Goal: Information Seeking & Learning: Learn about a topic

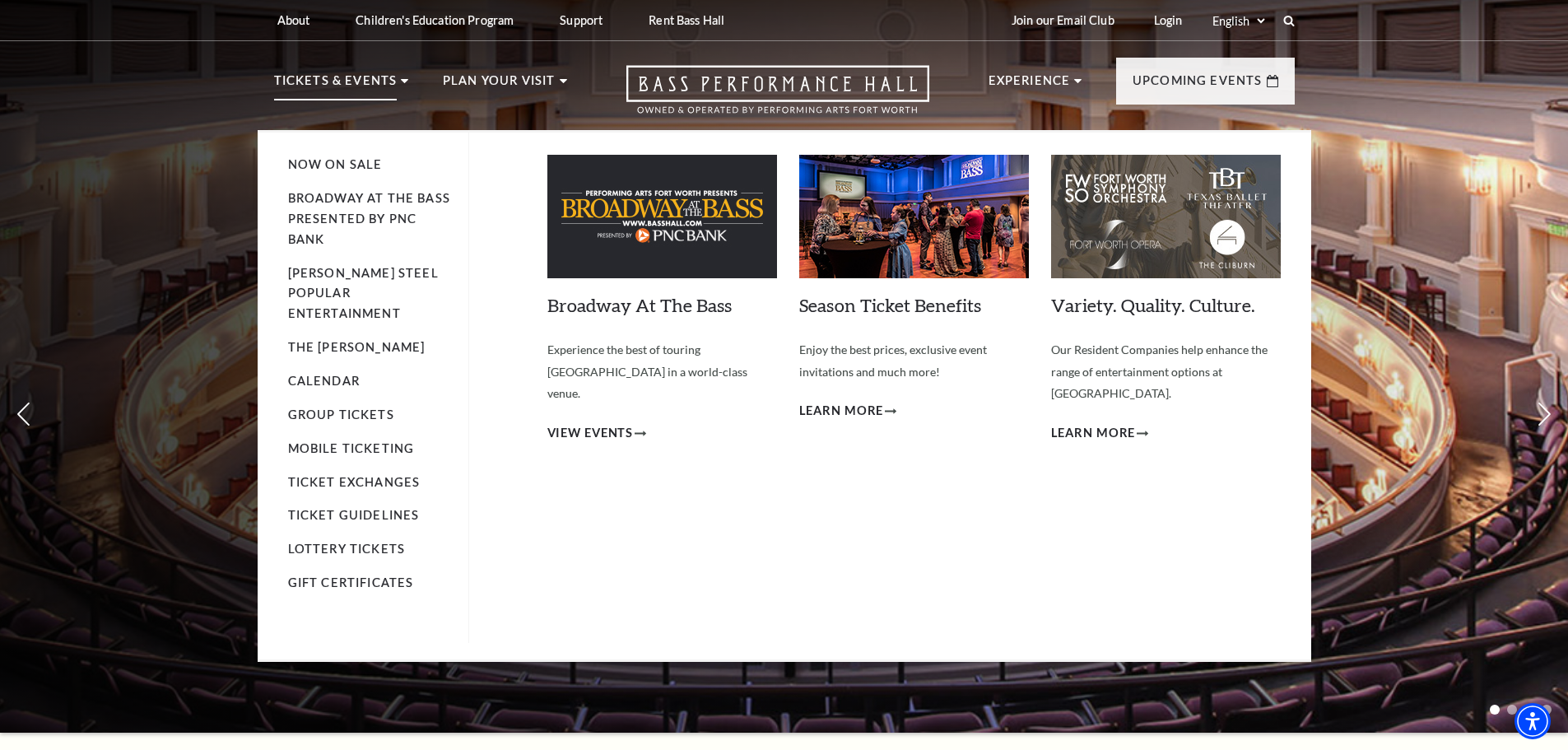
click at [326, 373] on ul "Now On Sale Broadway At The Bass presented by PNC Bank Irwin Steel Popular Ente…" at bounding box center [378, 388] width 181 height 511
click at [332, 374] on link "Calendar" at bounding box center [323, 381] width 71 height 14
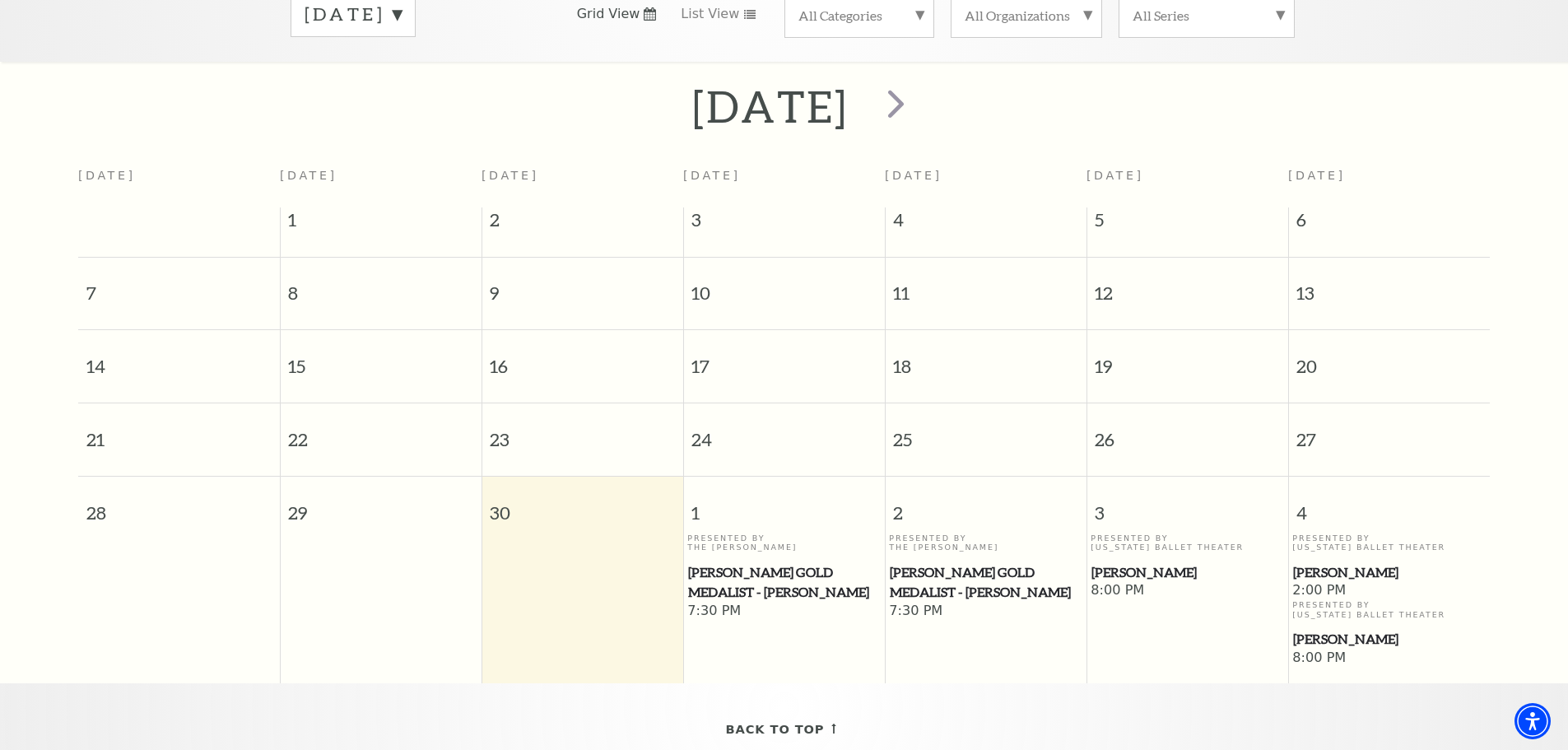
scroll to position [146, 0]
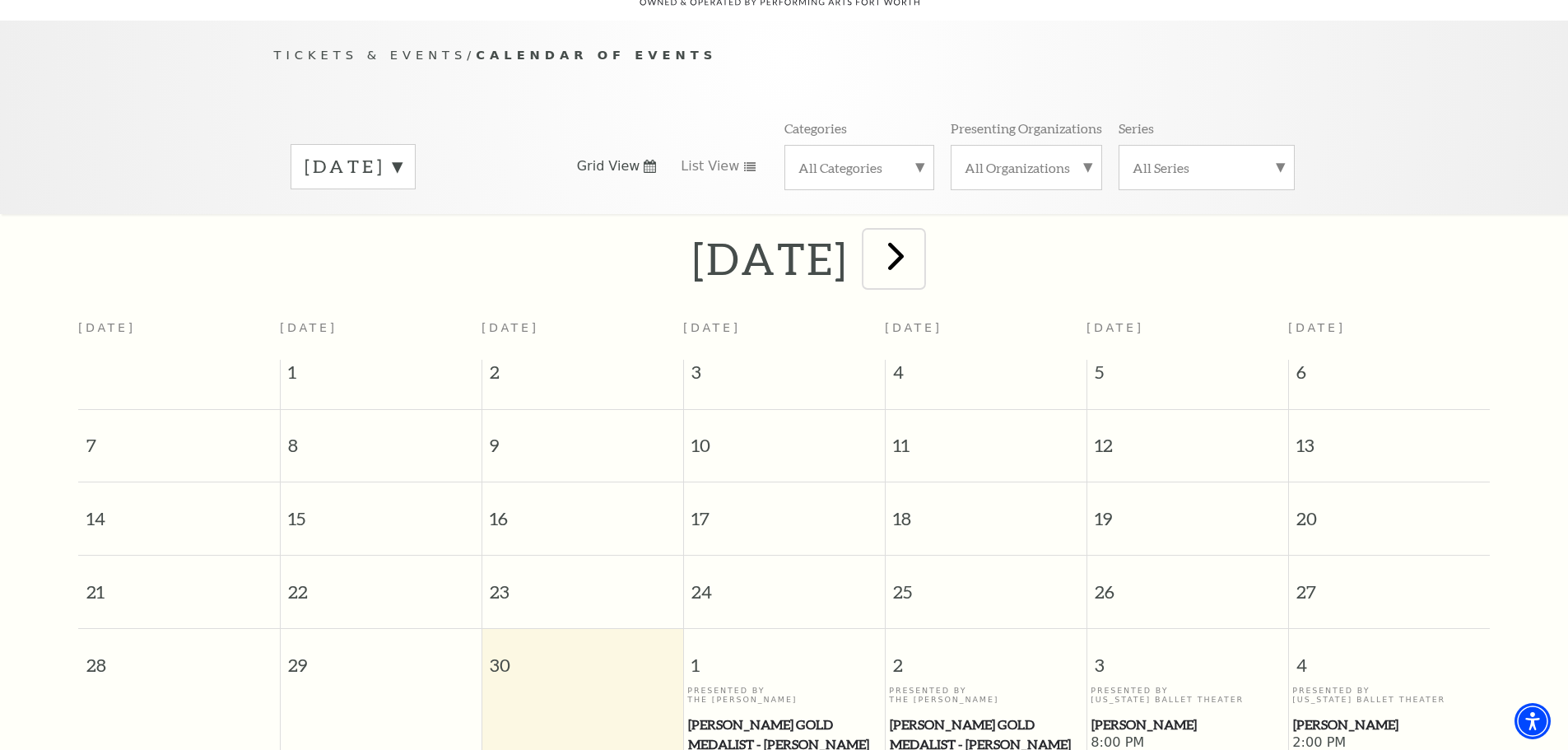
click at [920, 240] on span "next" at bounding box center [896, 255] width 47 height 47
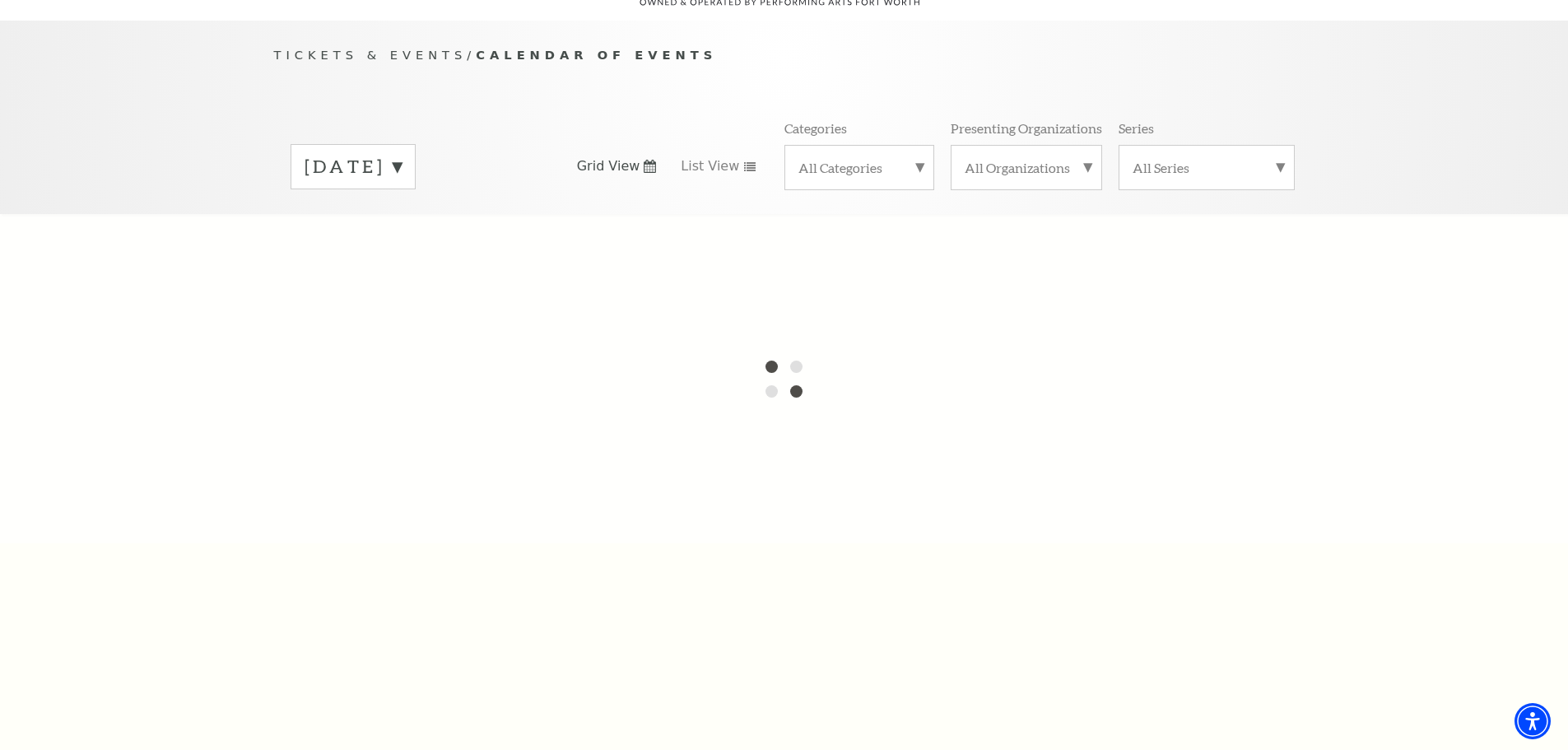
click at [1077, 159] on label "All Organizations" at bounding box center [1026, 168] width 123 height 18
click at [898, 159] on label "All Categories" at bounding box center [859, 168] width 121 height 18
click at [1174, 237] on div at bounding box center [784, 379] width 1568 height 329
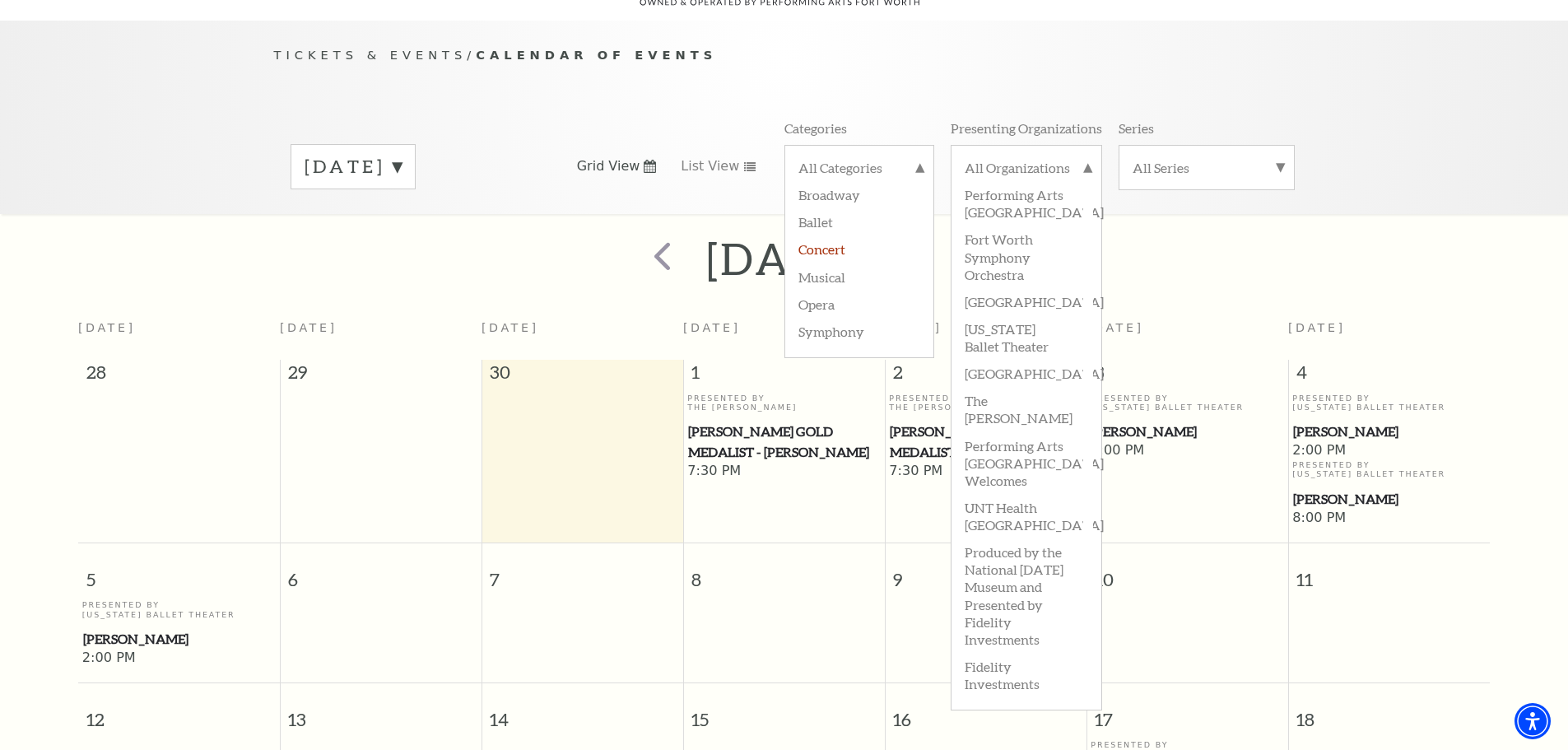
click at [819, 235] on label "Concert" at bounding box center [859, 248] width 121 height 27
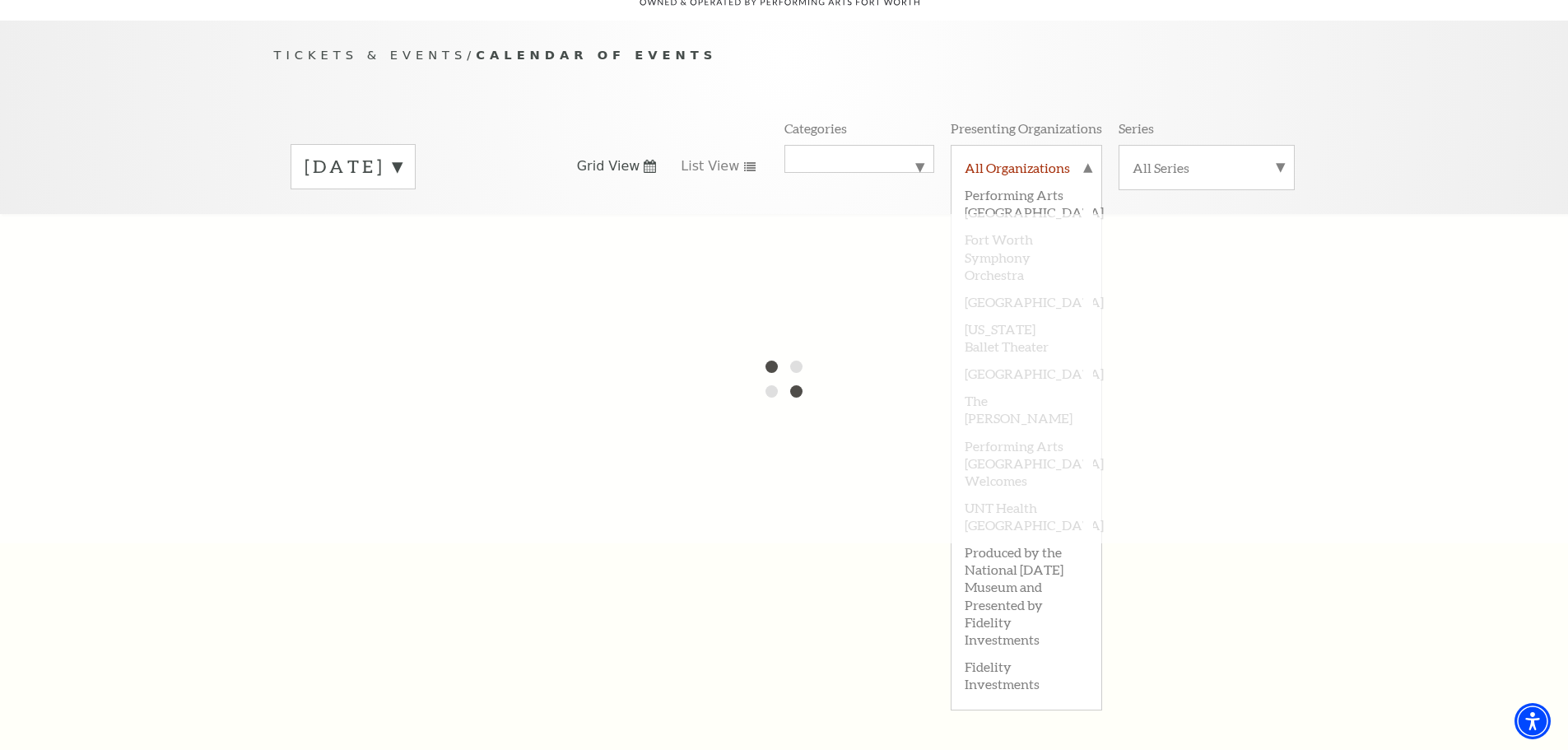
click at [1086, 159] on label "All Organizations" at bounding box center [1026, 170] width 123 height 21
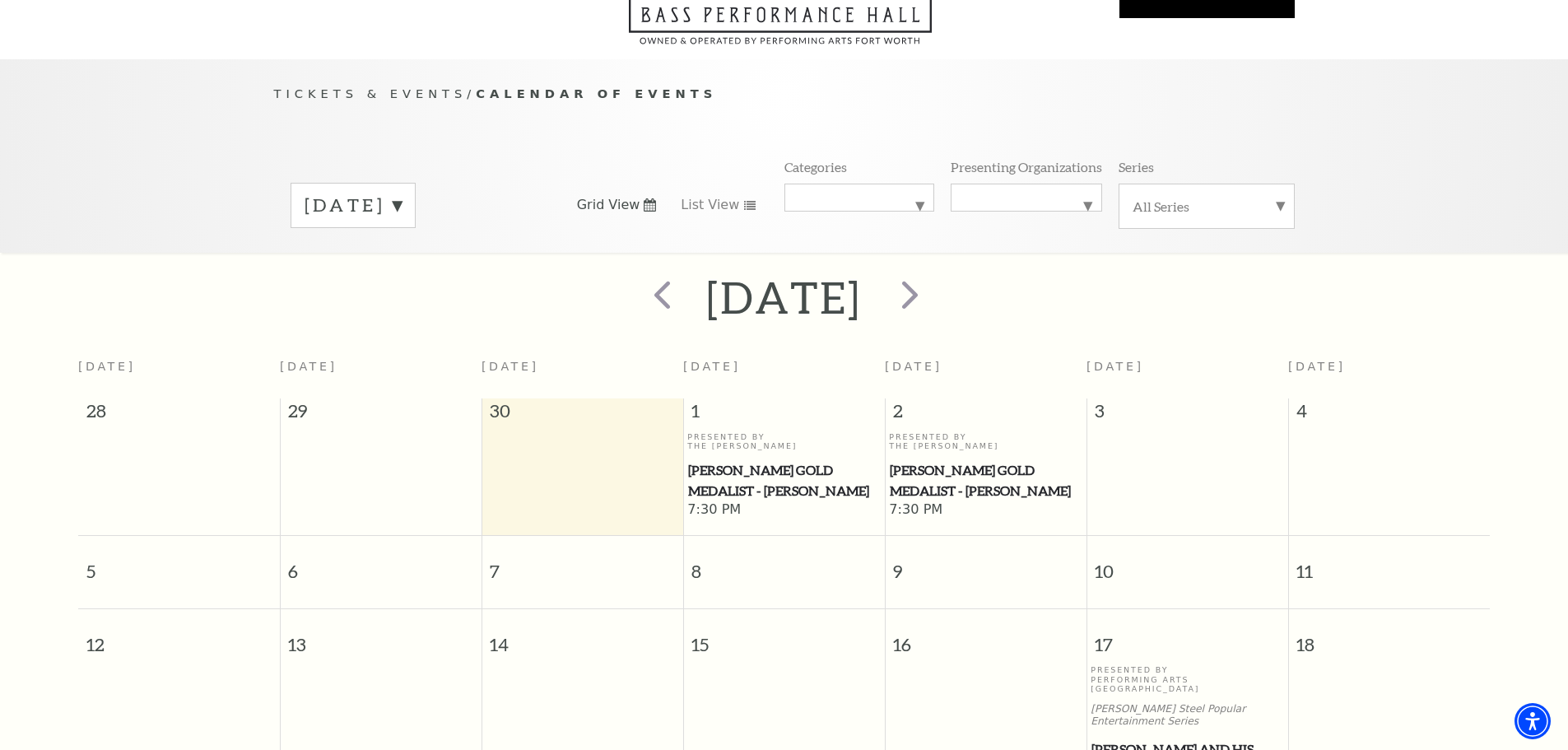
scroll to position [0, 0]
